Goal: Task Accomplishment & Management: Use online tool/utility

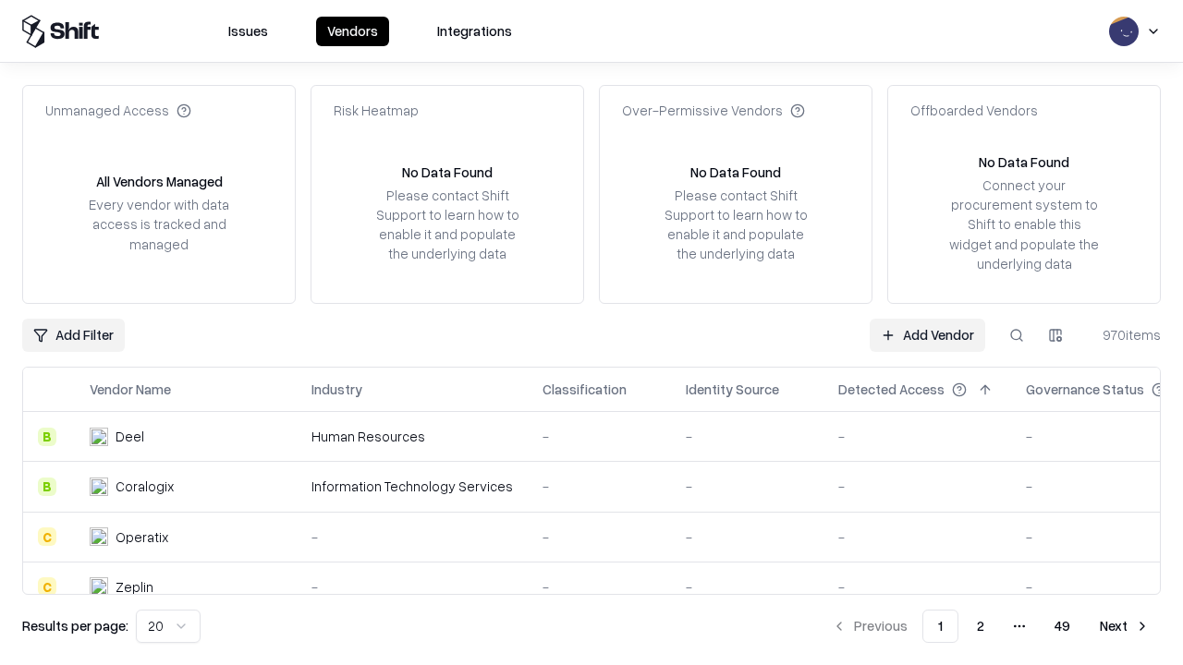
click at [927, 335] on link "Add Vendor" at bounding box center [928, 335] width 116 height 33
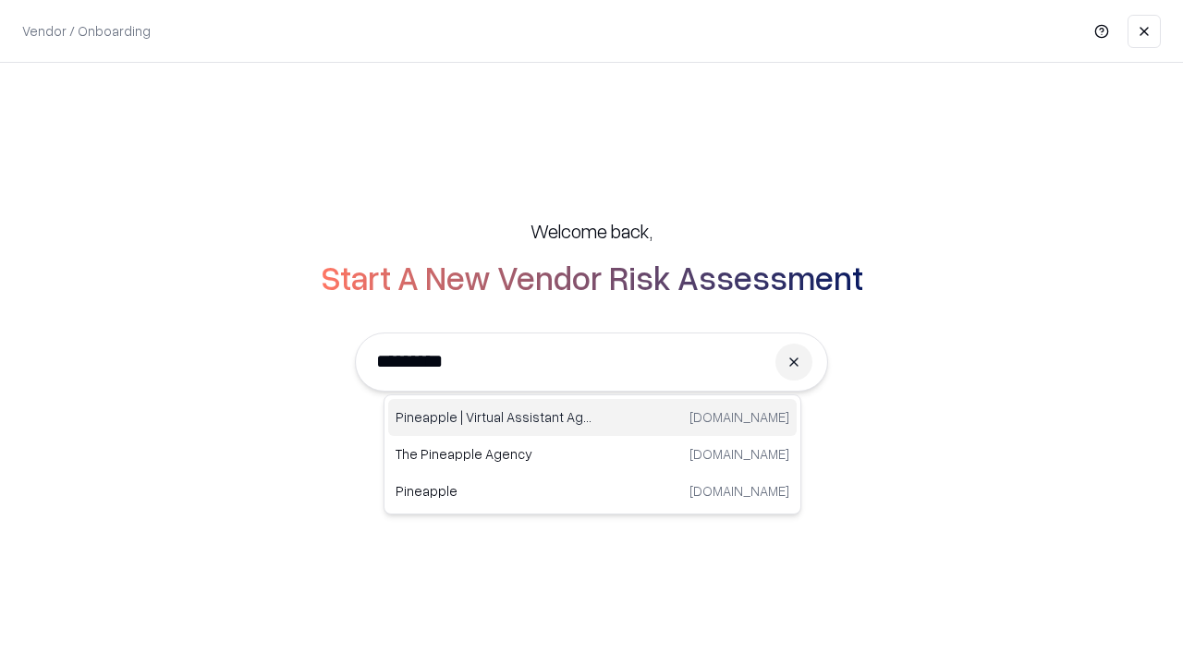
click at [592, 418] on div "Pineapple | Virtual Assistant Agency [DOMAIN_NAME]" at bounding box center [592, 417] width 408 height 37
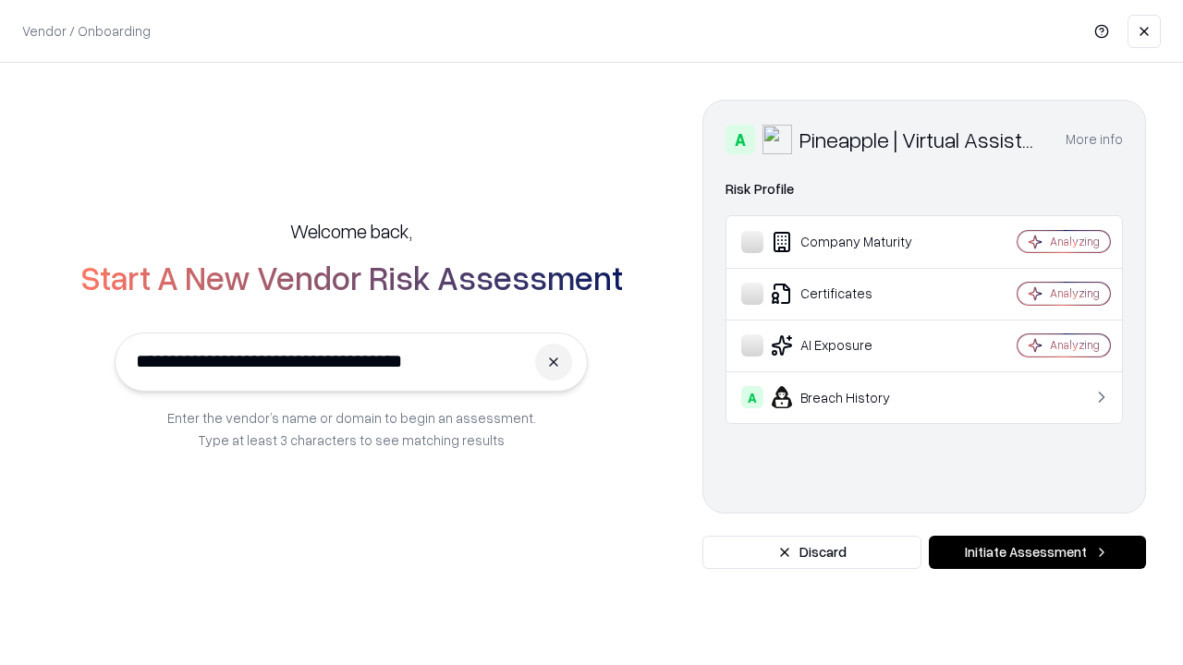
type input "**********"
click at [1037, 553] on button "Initiate Assessment" at bounding box center [1037, 552] width 217 height 33
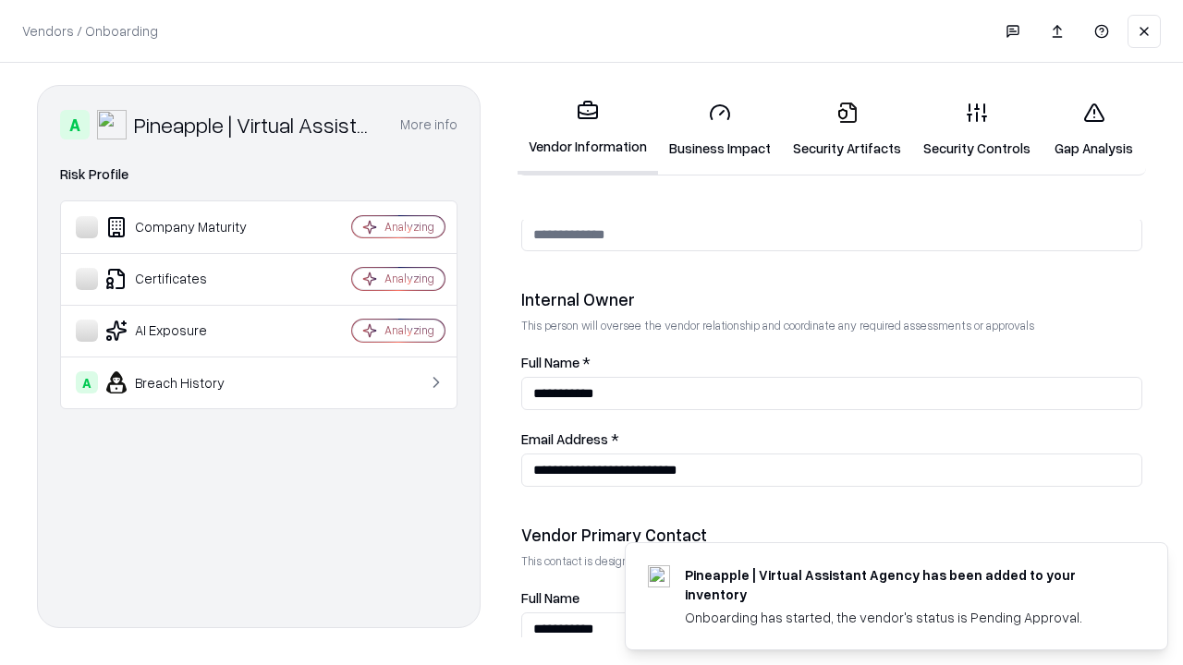
scroll to position [957, 0]
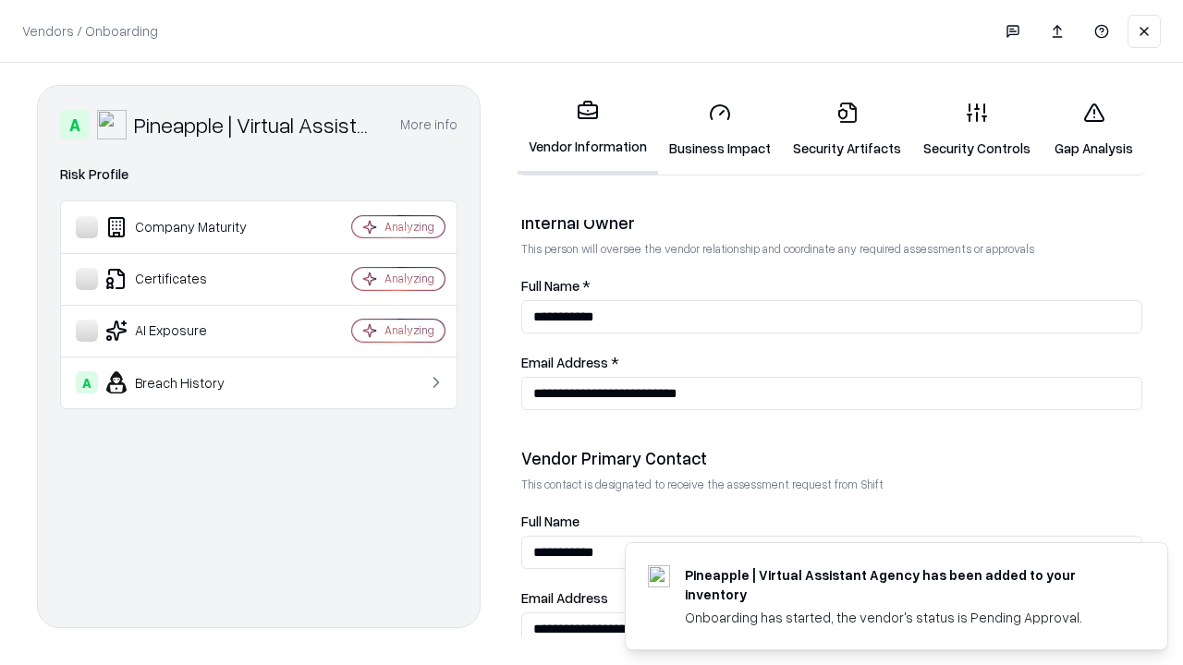
click at [720, 129] on link "Business Impact" at bounding box center [720, 130] width 124 height 86
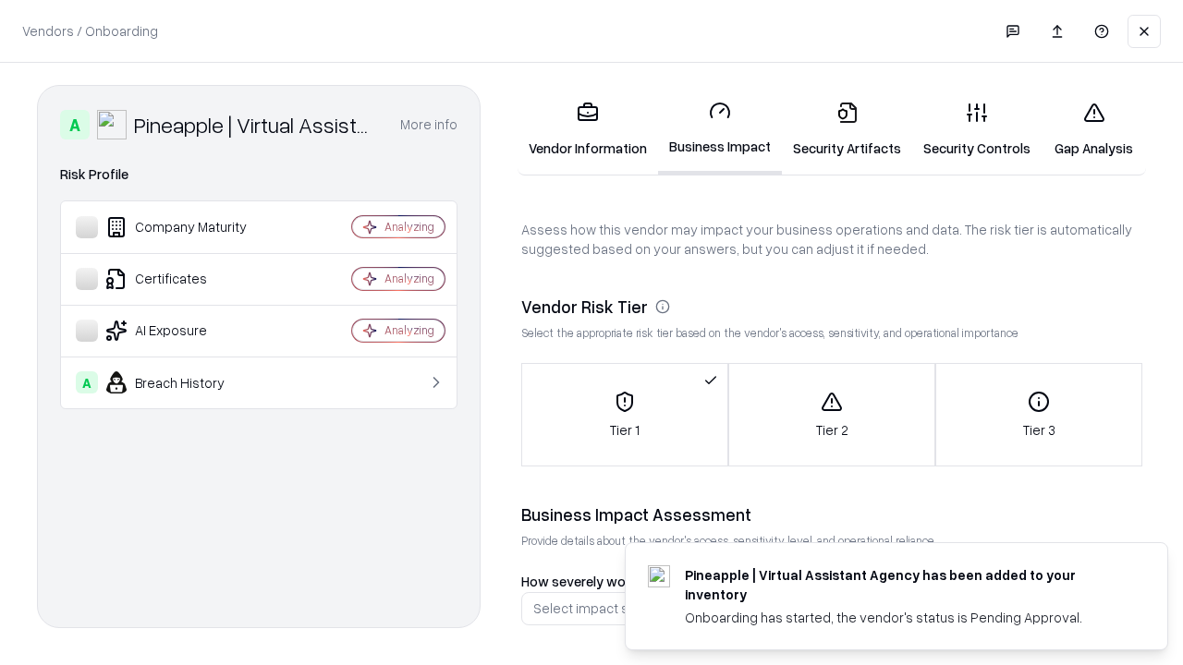
click at [1093, 129] on link "Gap Analysis" at bounding box center [1094, 130] width 104 height 86
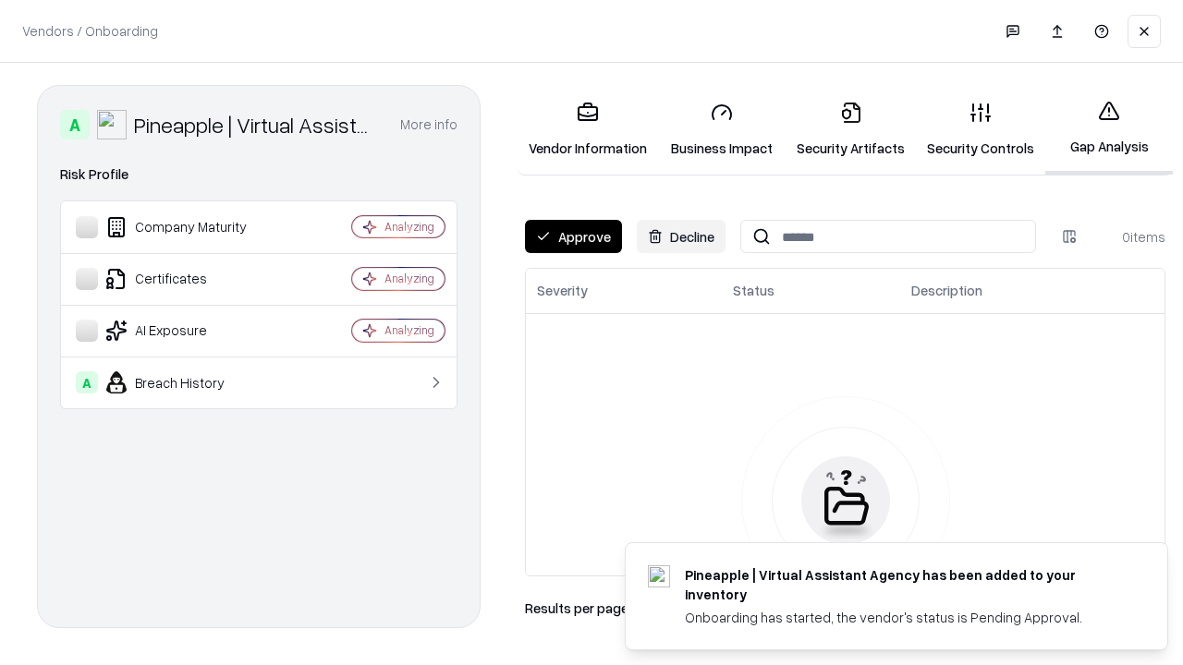
click at [573, 237] on button "Approve" at bounding box center [573, 236] width 97 height 33
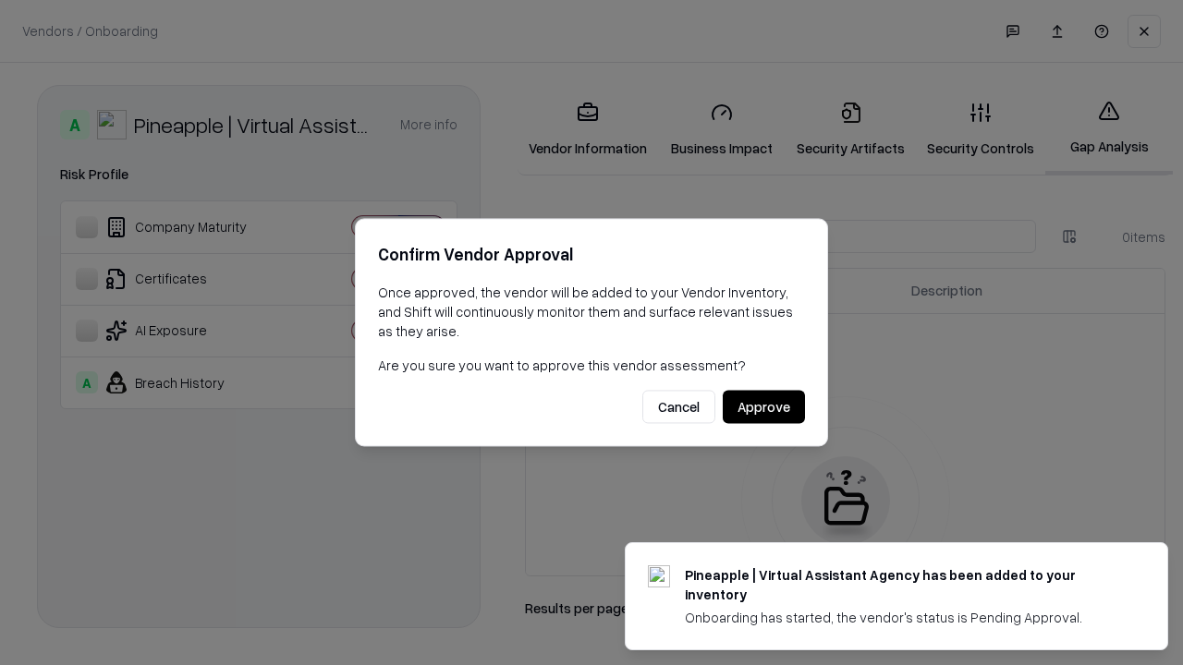
click at [763, 407] on button "Approve" at bounding box center [764, 407] width 82 height 33
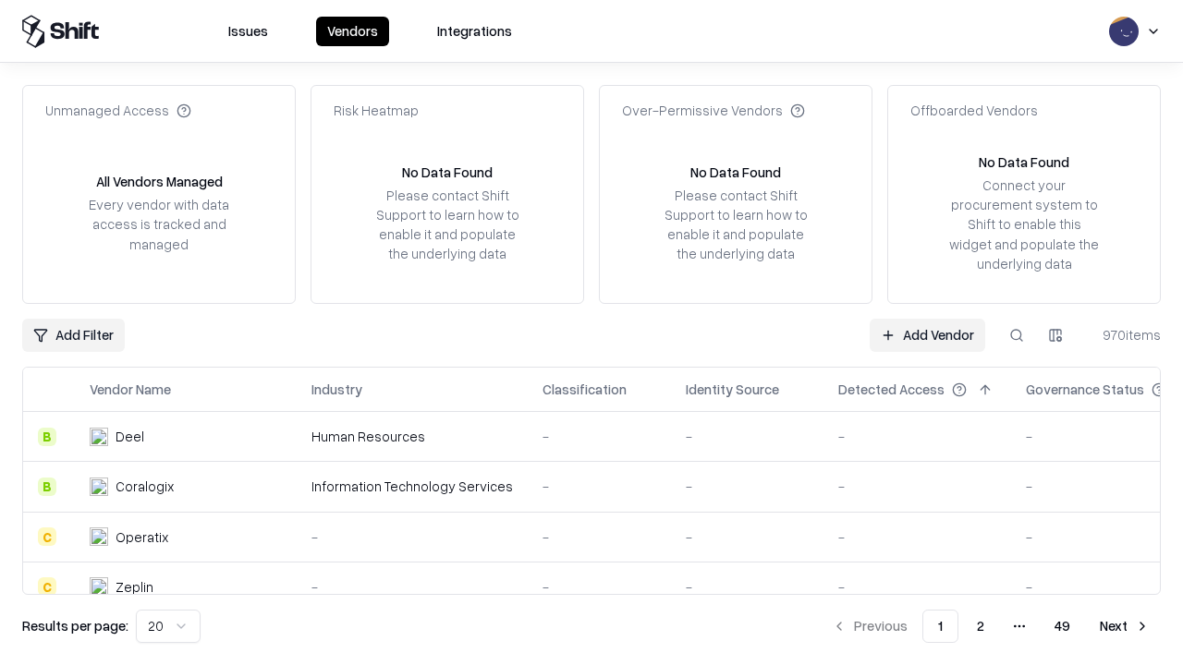
type input "**********"
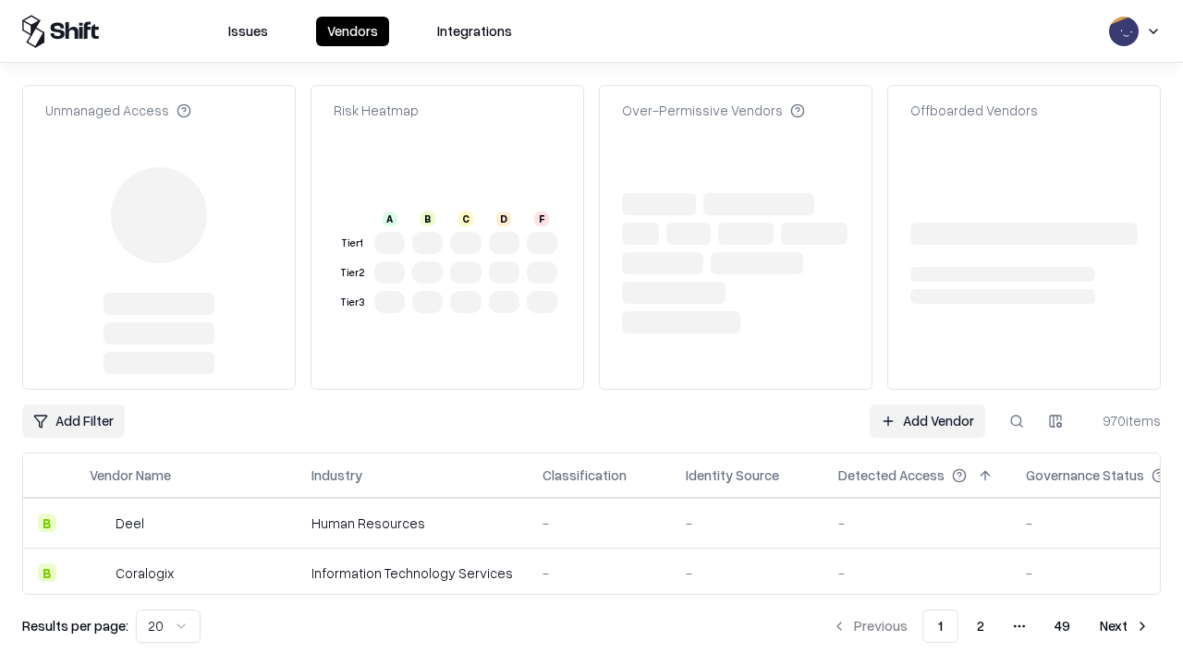
click at [927, 405] on link "Add Vendor" at bounding box center [928, 421] width 116 height 33
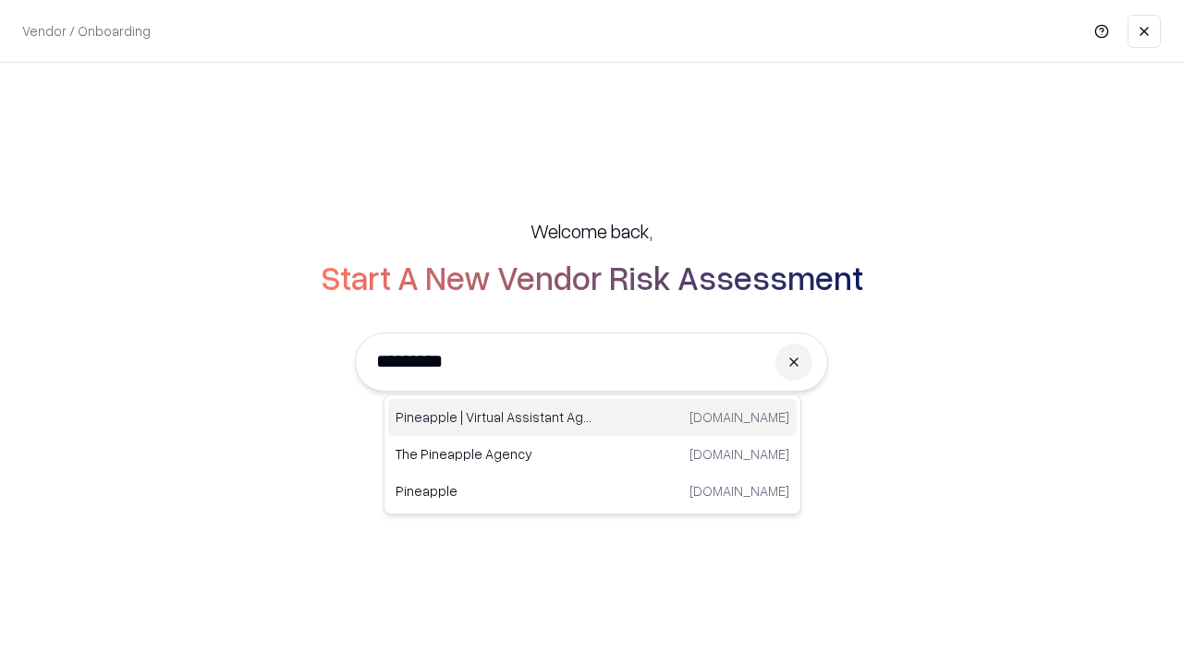
click at [592, 418] on div "Pineapple | Virtual Assistant Agency [DOMAIN_NAME]" at bounding box center [592, 417] width 408 height 37
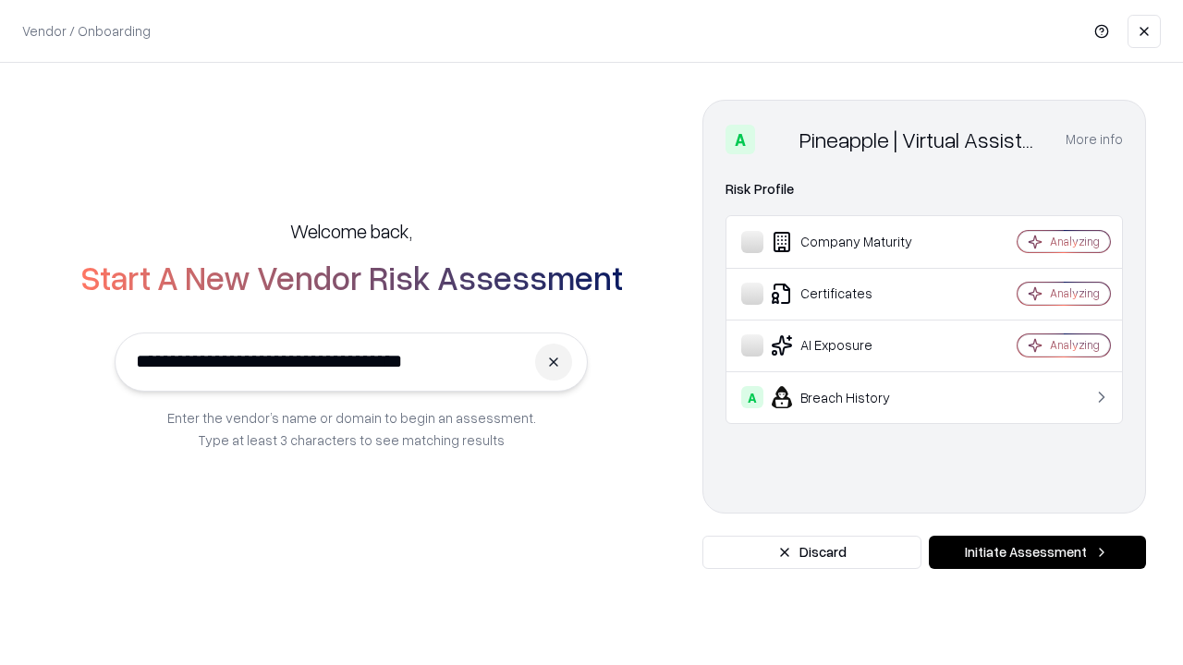
type input "**********"
click at [1037, 553] on button "Initiate Assessment" at bounding box center [1037, 552] width 217 height 33
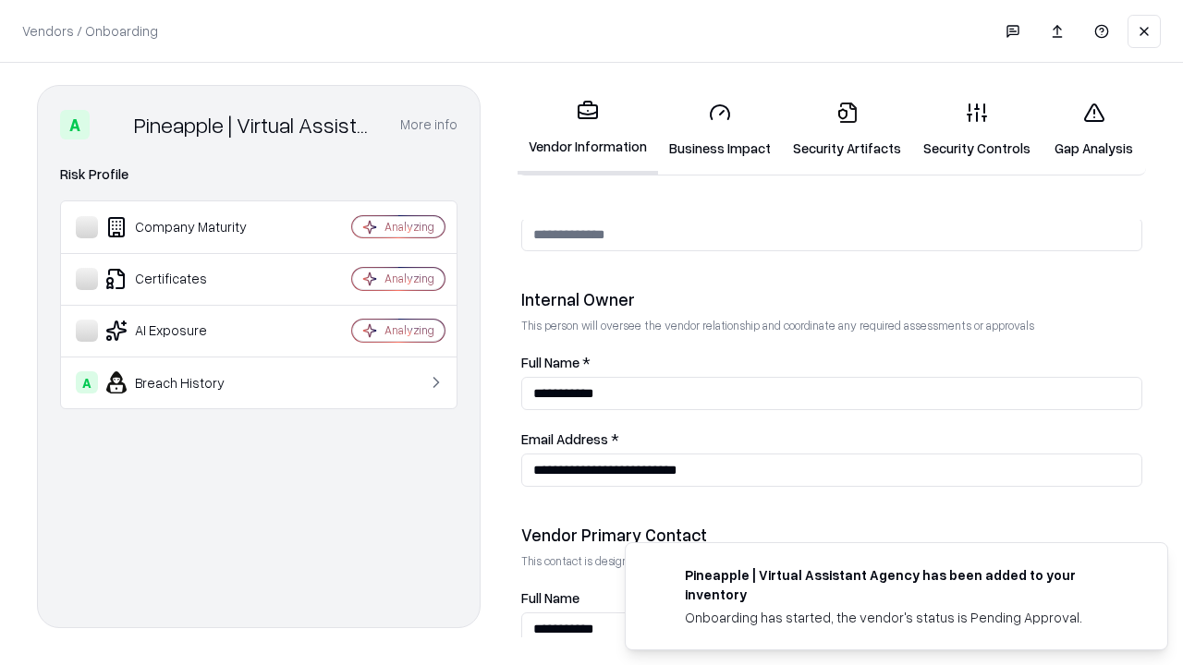
scroll to position [957, 0]
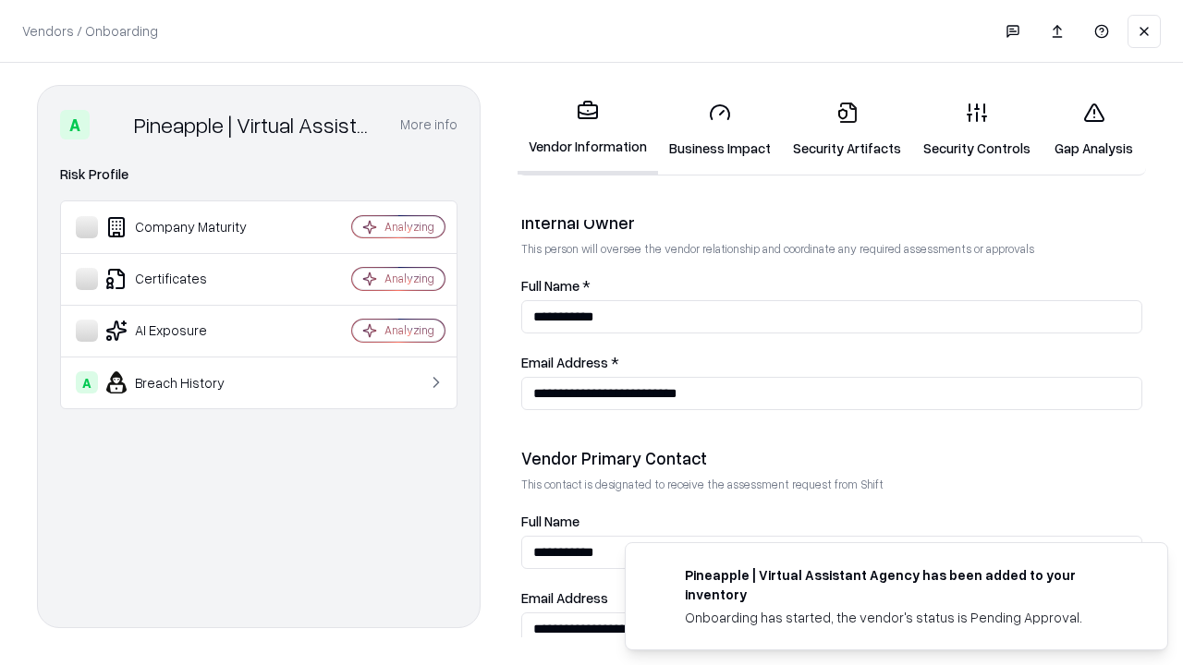
click at [1093, 129] on link "Gap Analysis" at bounding box center [1094, 130] width 104 height 86
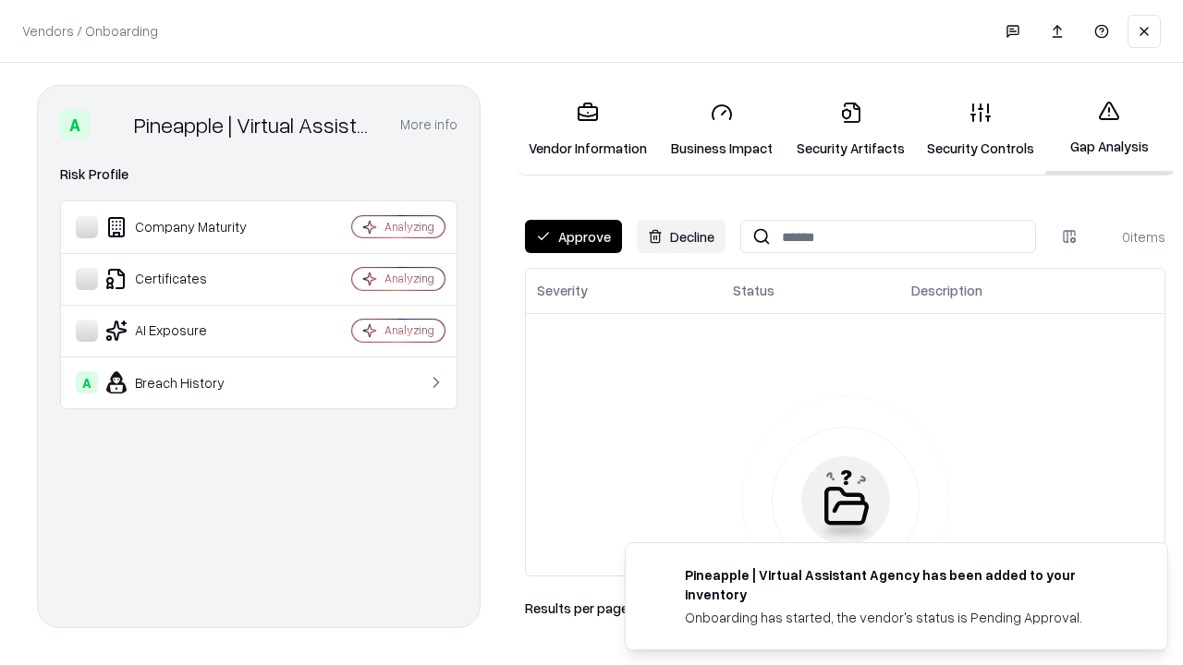
click at [573, 237] on button "Approve" at bounding box center [573, 236] width 97 height 33
